Goal: Task Accomplishment & Management: Manage account settings

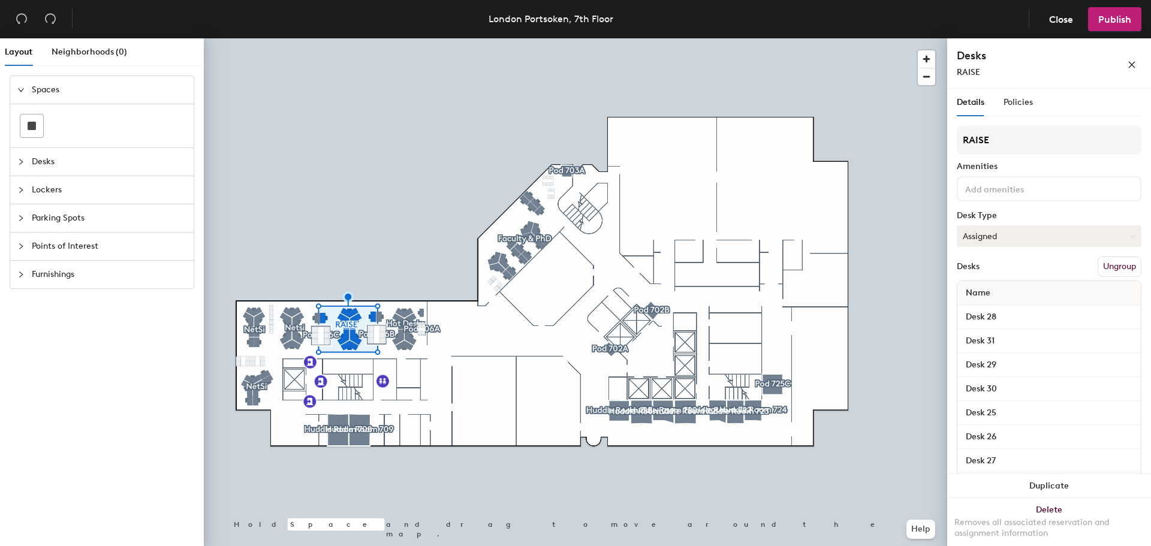
click at [1040, 238] on button "Assigned" at bounding box center [1049, 236] width 185 height 22
click at [1015, 305] on div "Hoteled" at bounding box center [1017, 309] width 120 height 18
click at [1124, 20] on span "Publish" at bounding box center [1114, 19] width 33 height 11
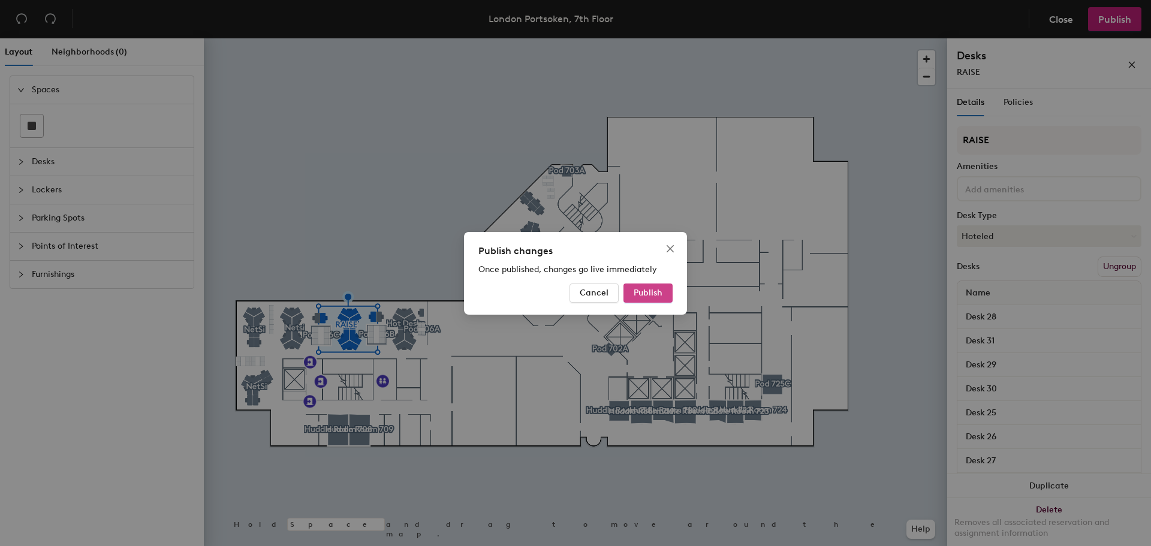
click at [647, 295] on span "Publish" at bounding box center [648, 293] width 29 height 10
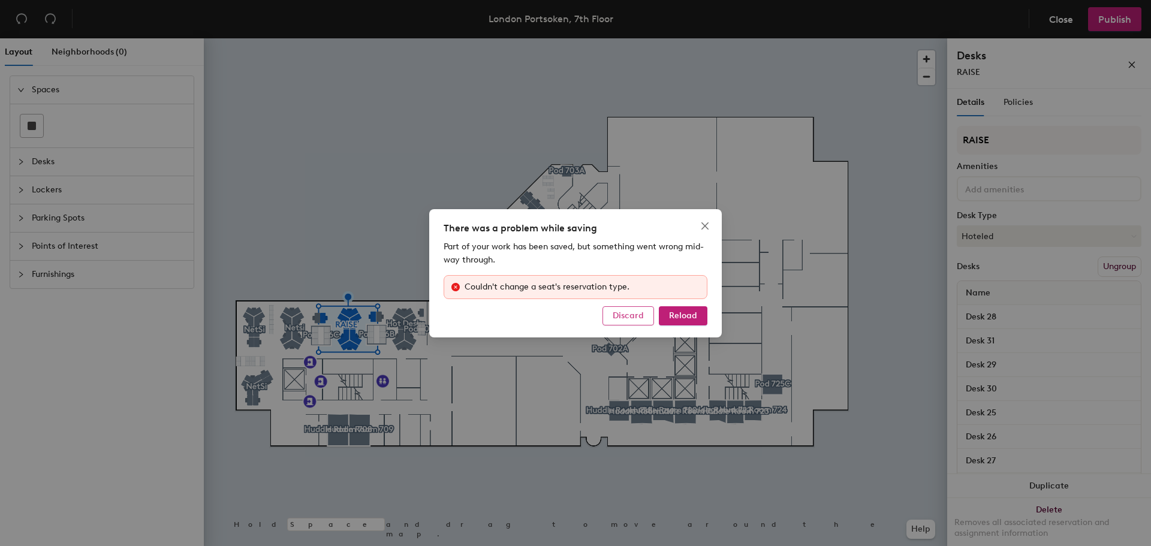
click at [630, 320] on span "Discard" at bounding box center [628, 316] width 31 height 10
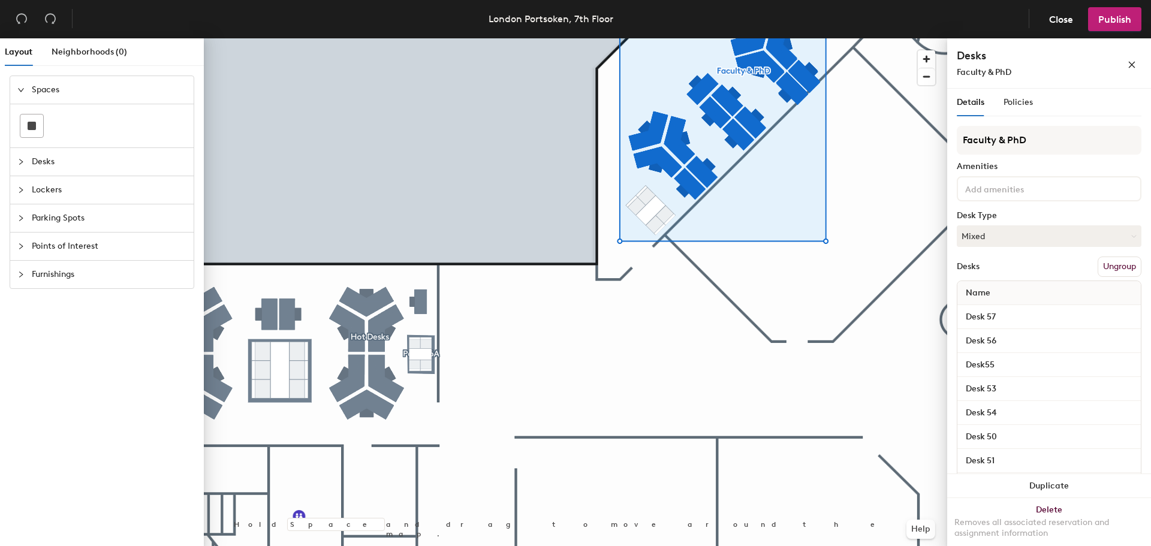
click at [544, 38] on div at bounding box center [575, 38] width 743 height 0
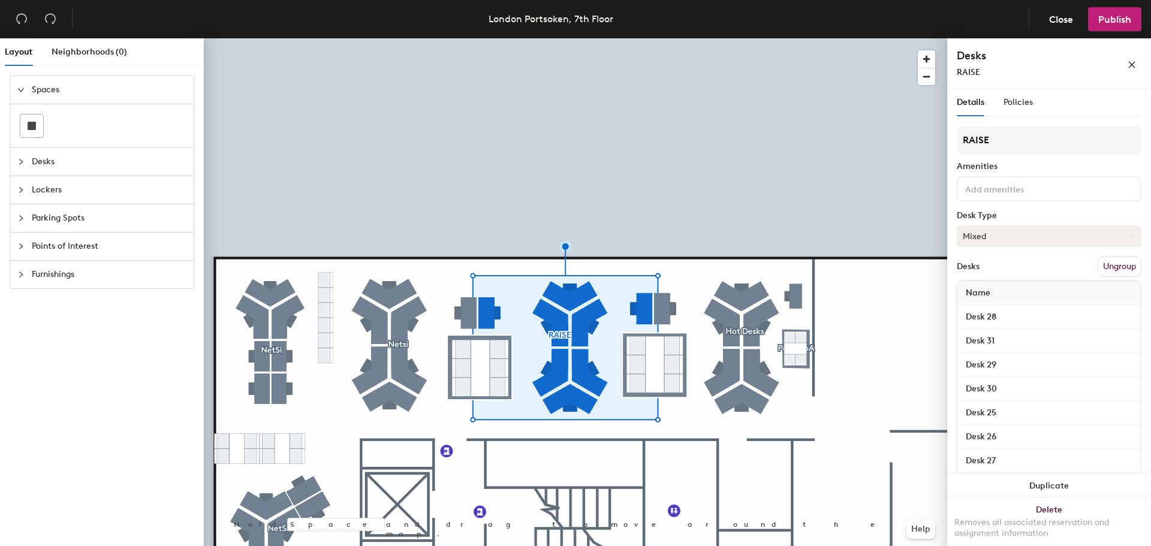
click at [1057, 240] on button "Mixed" at bounding box center [1049, 236] width 185 height 22
click at [995, 309] on div "Hoteled" at bounding box center [1017, 309] width 120 height 18
click at [1127, 22] on span "Publish" at bounding box center [1114, 19] width 33 height 11
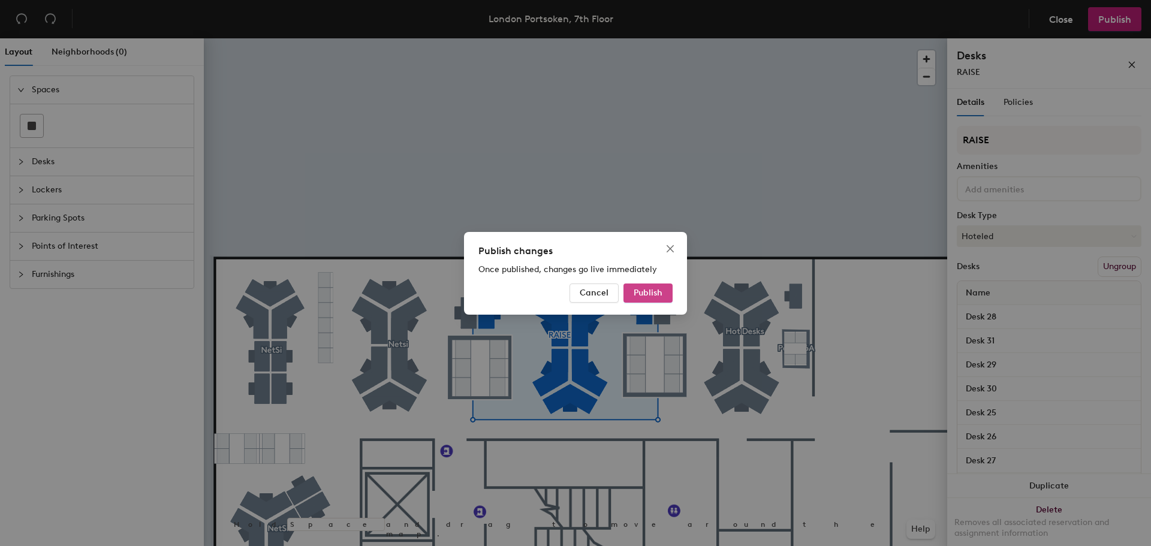
click at [650, 293] on span "Publish" at bounding box center [648, 293] width 29 height 10
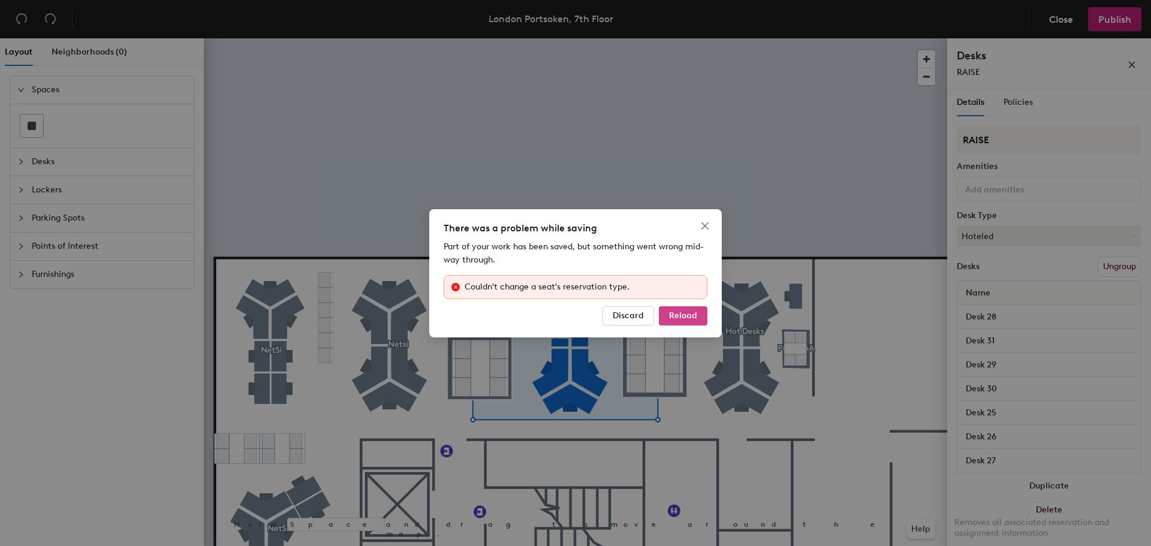
click at [681, 314] on span "Reload" at bounding box center [683, 316] width 28 height 10
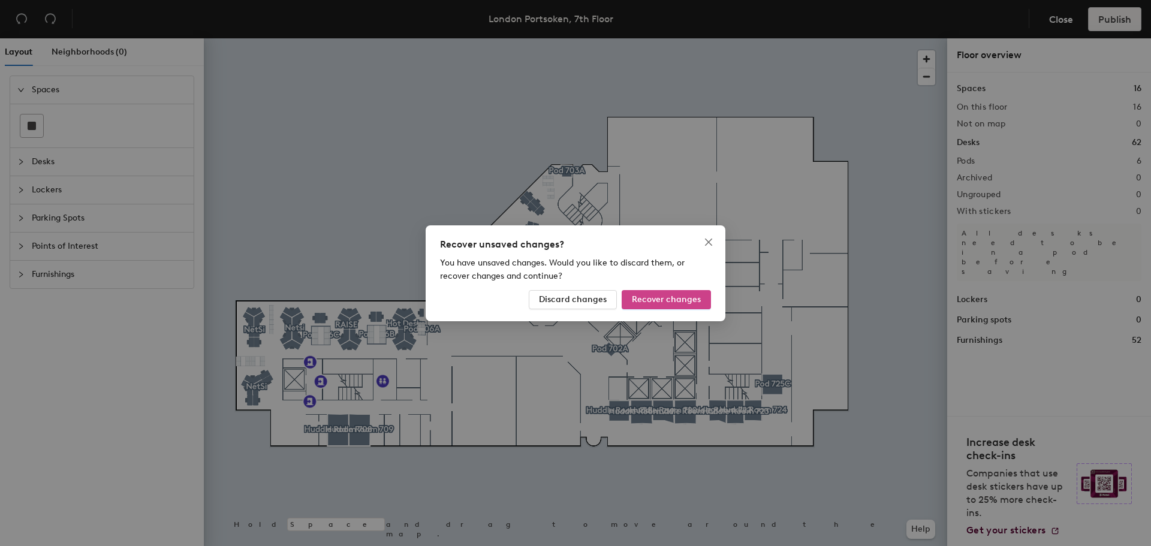
click at [671, 302] on span "Recover changes" at bounding box center [666, 299] width 69 height 10
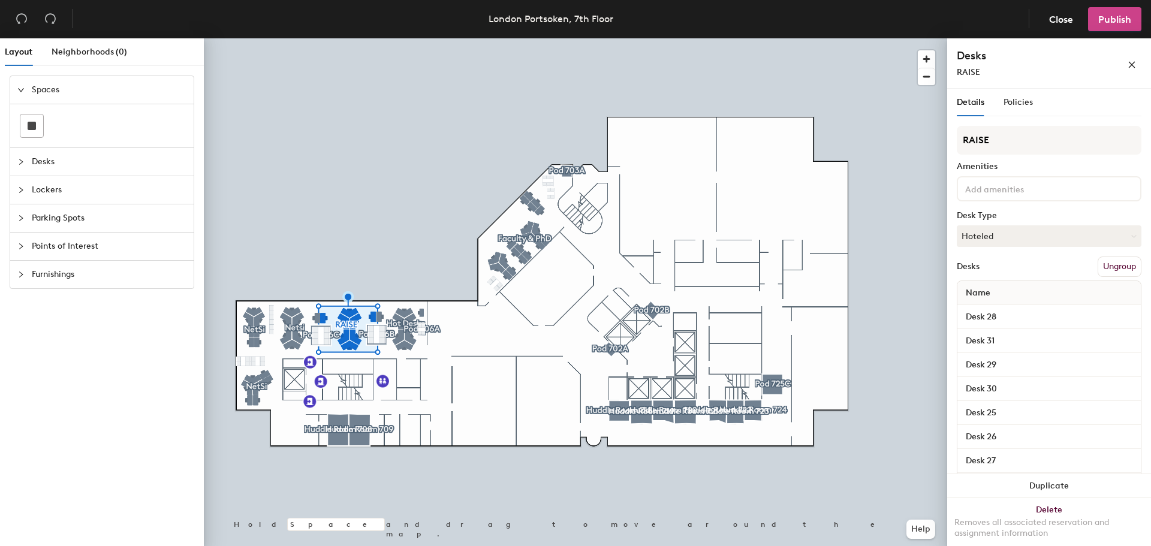
click at [1117, 18] on span "Publish" at bounding box center [1114, 19] width 33 height 11
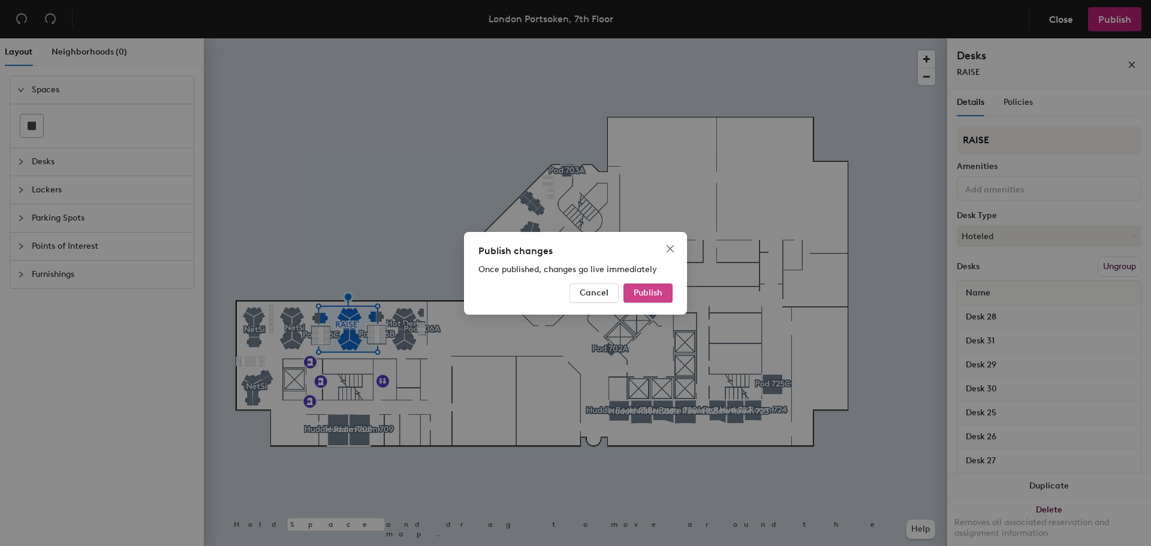
click at [650, 287] on button "Publish" at bounding box center [647, 293] width 49 height 19
